Goal: Ask a question

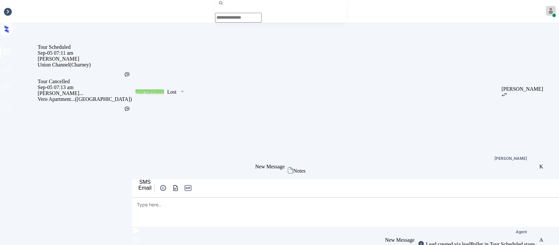
scroll to position [11, 1]
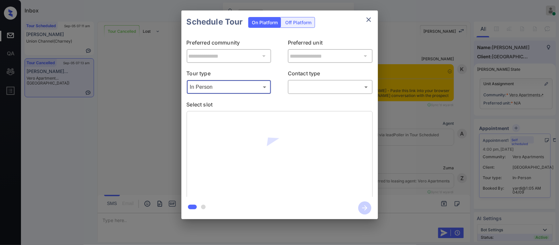
scroll to position [11, 1]
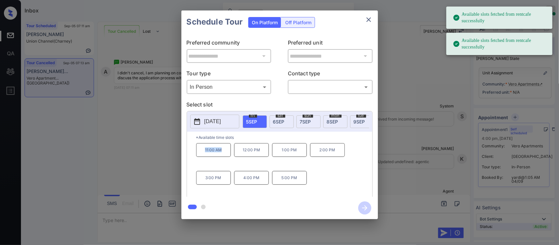
drag, startPoint x: 201, startPoint y: 154, endPoint x: 224, endPoint y: 154, distance: 23.6
click at [224, 154] on p "11:00 AM" at bounding box center [213, 150] width 35 height 14
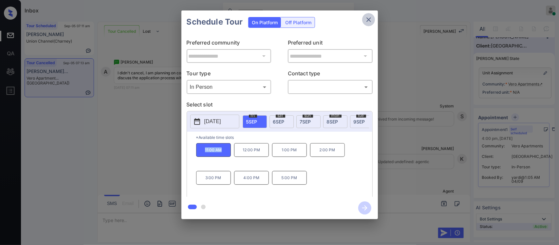
click at [371, 22] on icon "close" at bounding box center [369, 20] width 8 height 8
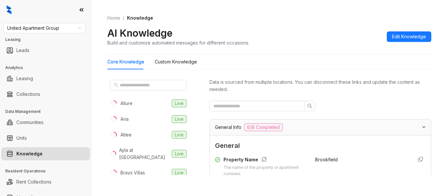
click at [164, 85] on span at bounding box center [148, 85] width 77 height 10
click at [164, 85] on input "text" at bounding box center [149, 84] width 58 height 7
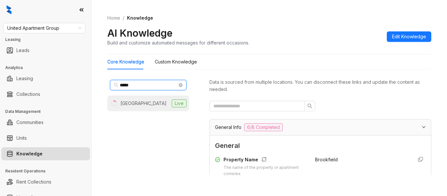
type input "*****"
click at [157, 106] on li "Hilltop Oaks Live" at bounding box center [148, 104] width 82 height 16
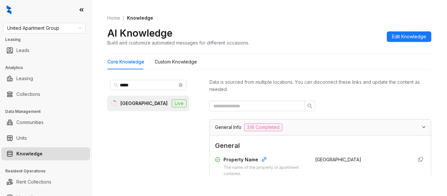
scroll to position [85, 0]
